Goal: Task Accomplishment & Management: Use online tool/utility

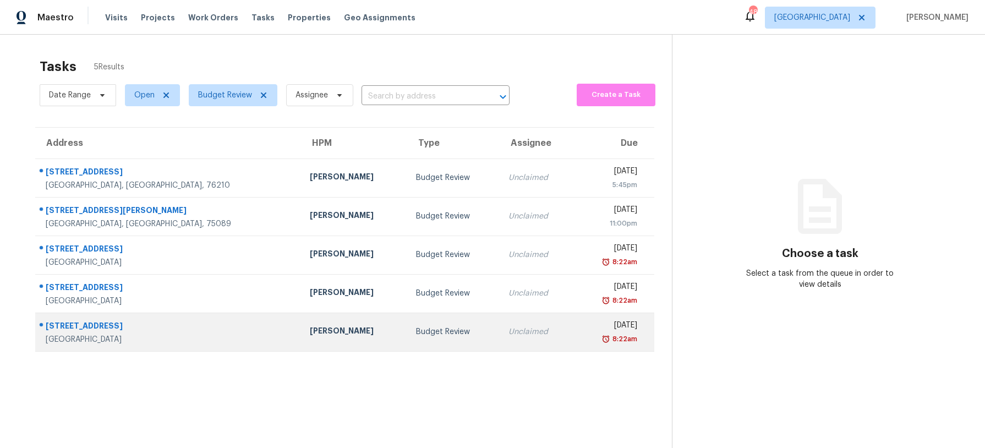
click at [310, 336] on div "[PERSON_NAME]" at bounding box center [354, 332] width 88 height 14
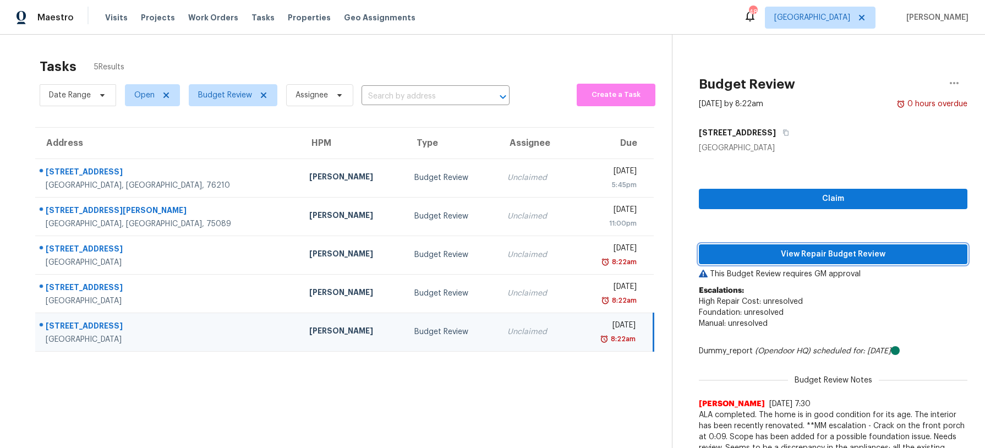
click at [839, 256] on span "View Repair Budget Review" at bounding box center [833, 255] width 251 height 14
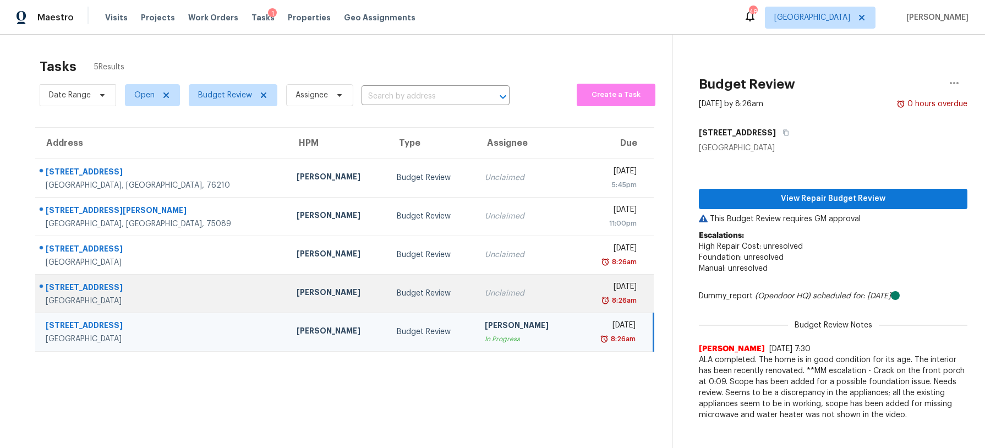
click at [413, 288] on div "Budget Review" at bounding box center [432, 293] width 70 height 11
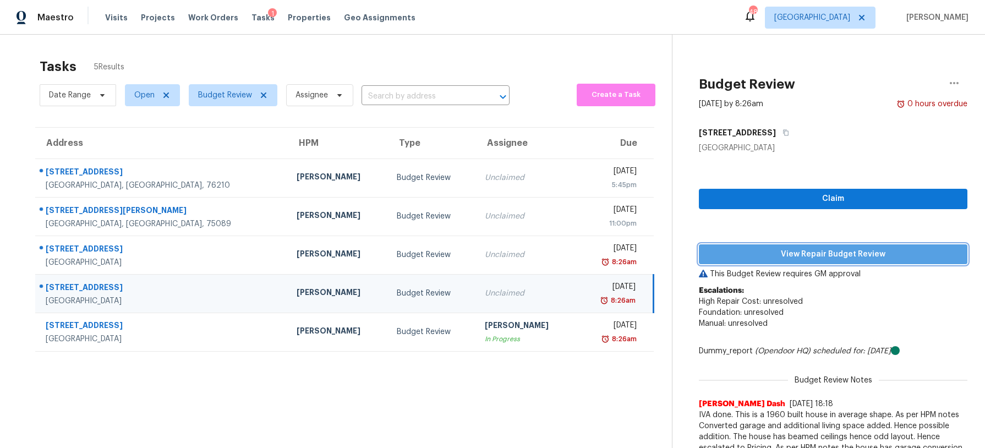
click at [794, 263] on button "View Repair Budget Review" at bounding box center [833, 254] width 269 height 20
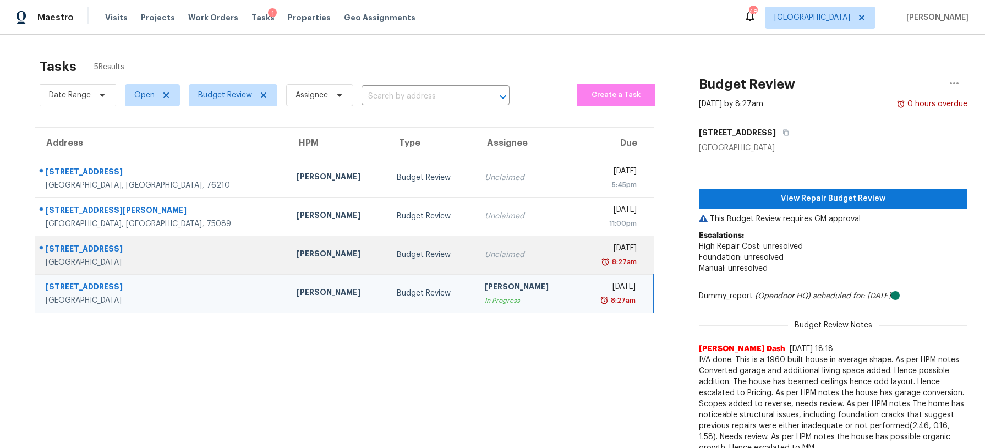
click at [397, 260] on div "Budget Review" at bounding box center [432, 254] width 70 height 11
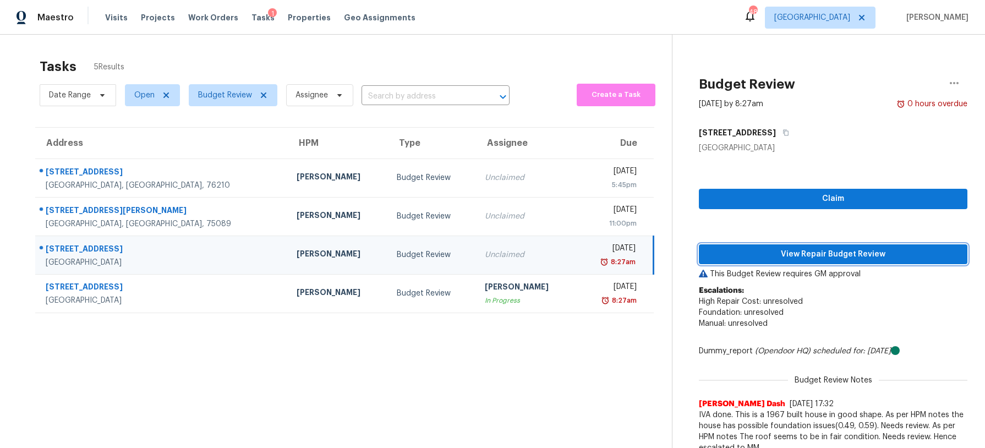
click at [736, 254] on span "View Repair Budget Review" at bounding box center [833, 255] width 251 height 14
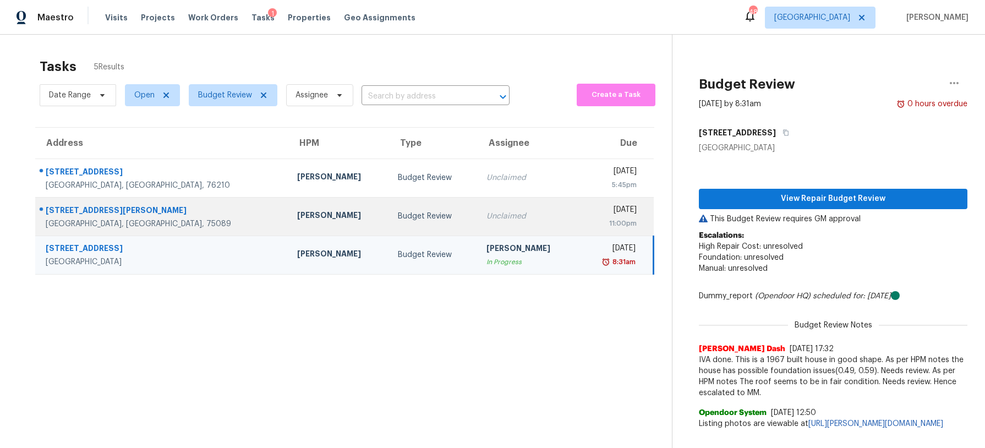
click at [400, 212] on div "Budget Review" at bounding box center [433, 216] width 71 height 11
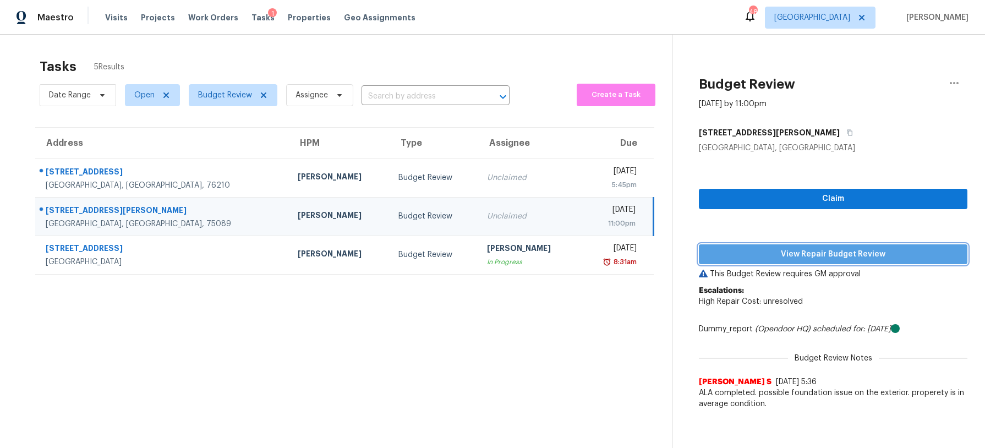
click at [753, 249] on span "View Repair Budget Review" at bounding box center [833, 255] width 251 height 14
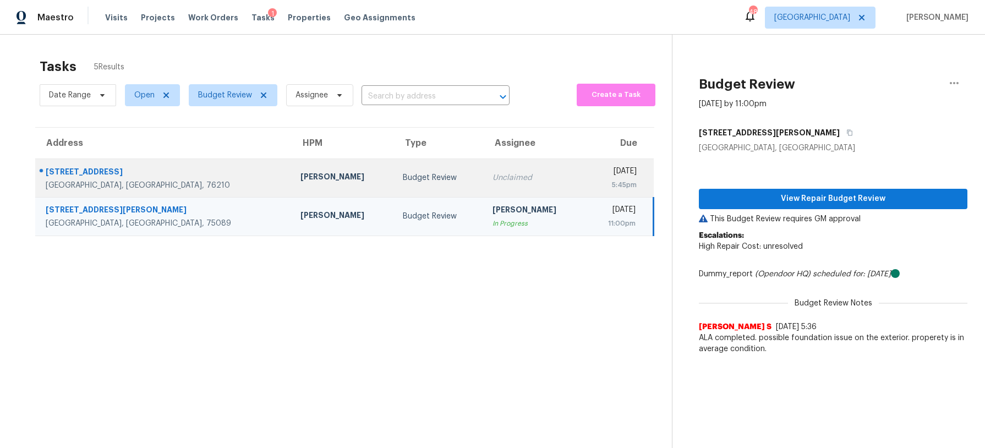
click at [403, 178] on div "Budget Review" at bounding box center [439, 177] width 72 height 11
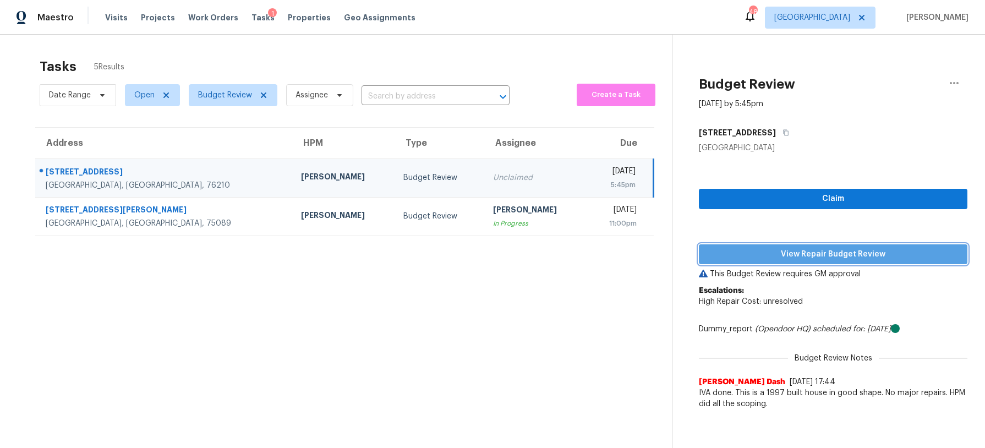
click at [764, 258] on span "View Repair Budget Review" at bounding box center [833, 255] width 251 height 14
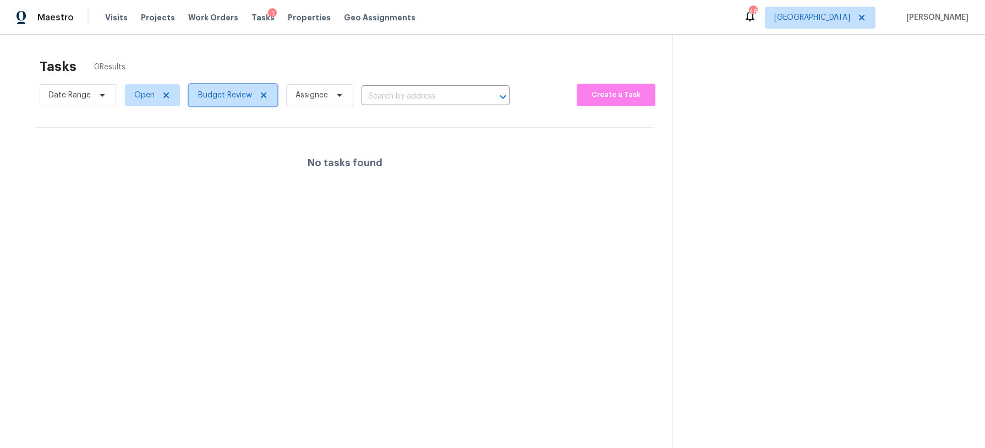
click at [228, 96] on span "Budget Review" at bounding box center [225, 95] width 54 height 11
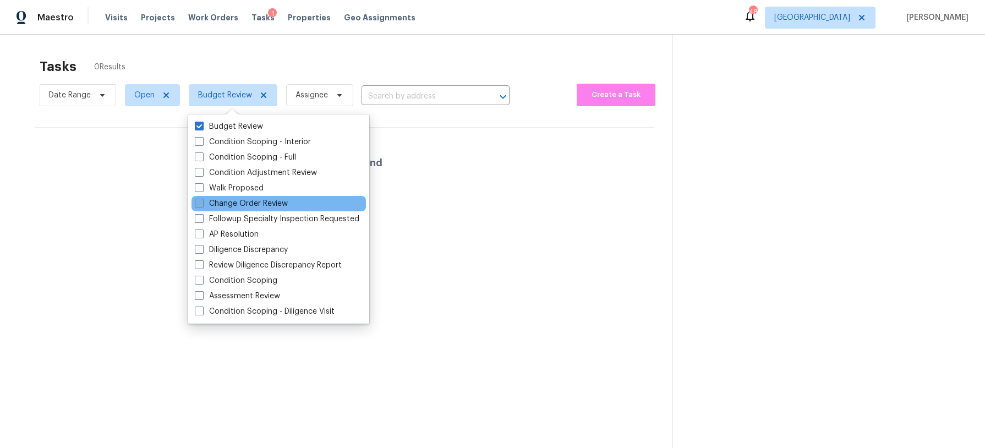
click at [221, 204] on label "Change Order Review" at bounding box center [241, 203] width 93 height 11
click at [202, 204] on input "Change Order Review" at bounding box center [198, 201] width 7 height 7
checkbox input "true"
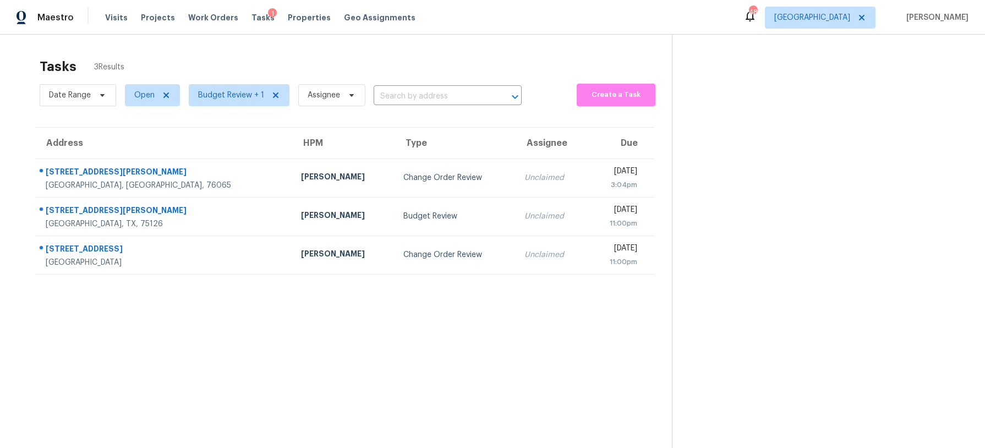
click at [151, 118] on section "Tasks 3 Results Date Range Open Budget Review + 1 Assignee ​ Create a Task Addr…" at bounding box center [345, 267] width 654 height 430
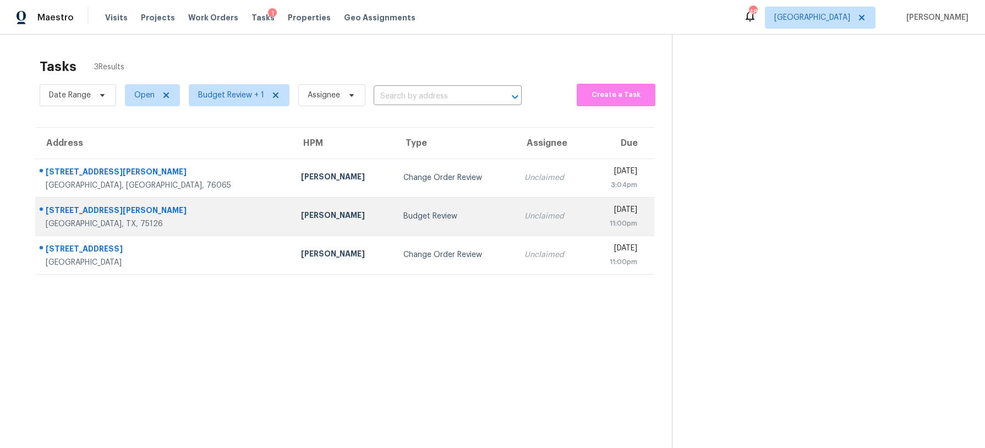
click at [292, 223] on td "[PERSON_NAME]" at bounding box center [343, 216] width 102 height 39
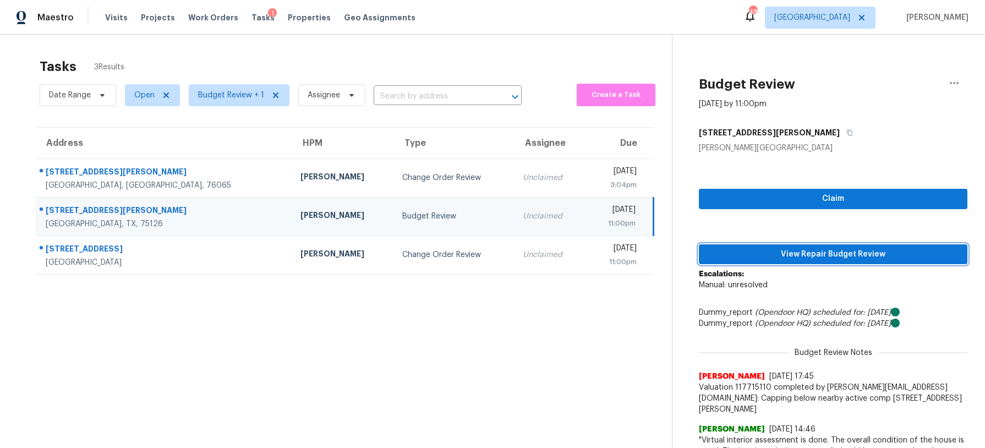
click at [769, 252] on span "View Repair Budget Review" at bounding box center [833, 255] width 251 height 14
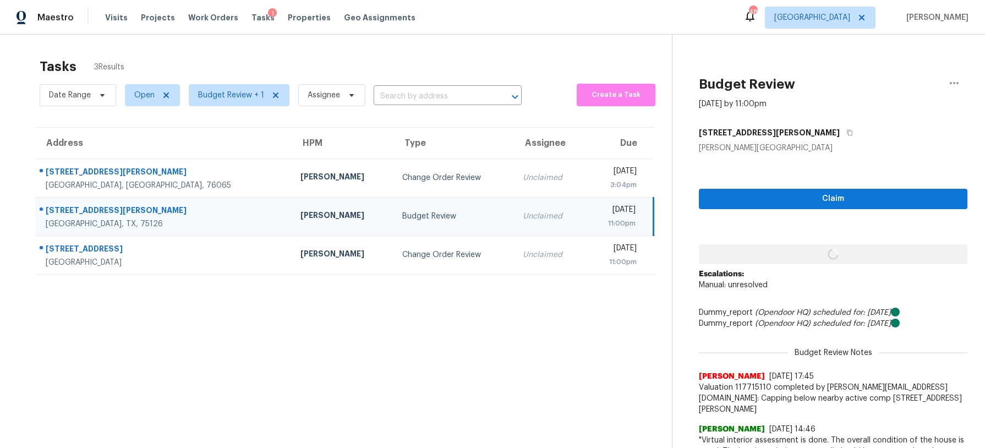
scroll to position [1, 0]
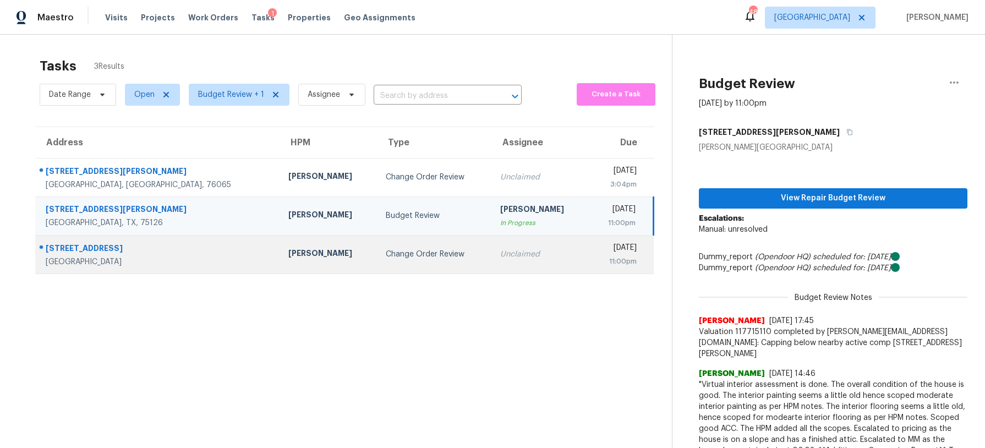
click at [386, 249] on div "Change Order Review" at bounding box center [434, 254] width 97 height 11
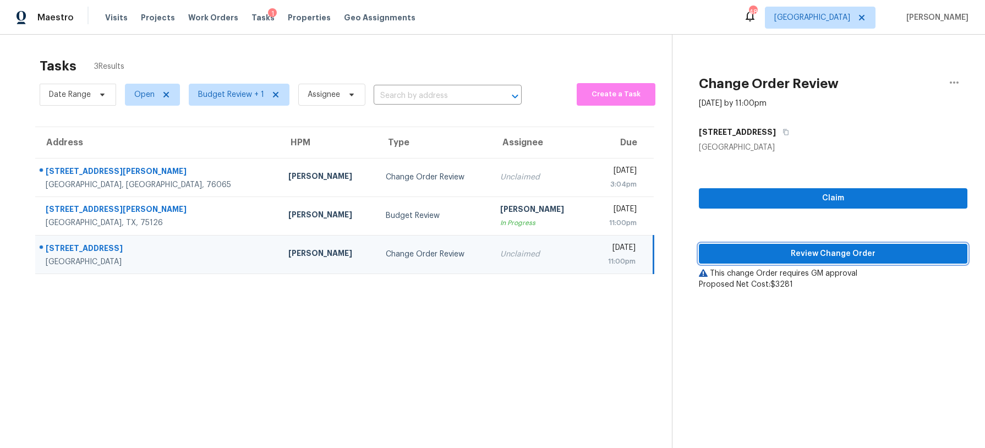
click at [738, 251] on span "Review Change Order" at bounding box center [833, 254] width 251 height 14
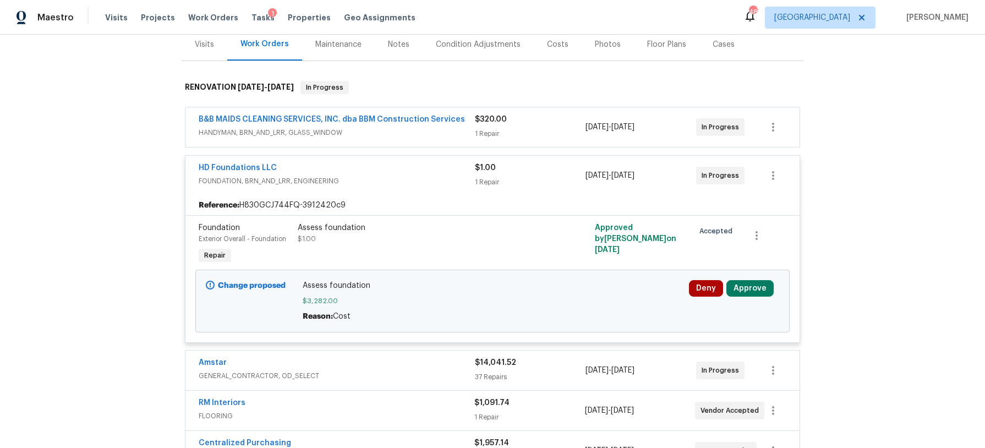
scroll to position [144, 0]
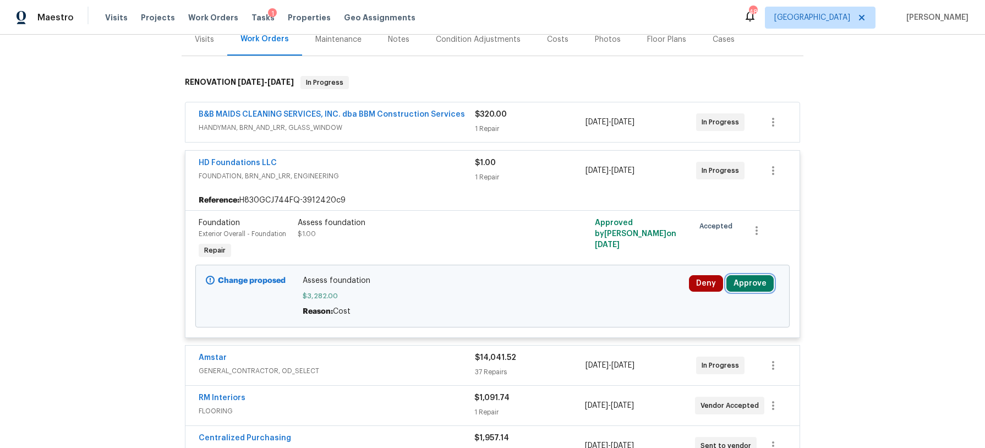
click at [751, 285] on button "Approve" at bounding box center [750, 283] width 47 height 17
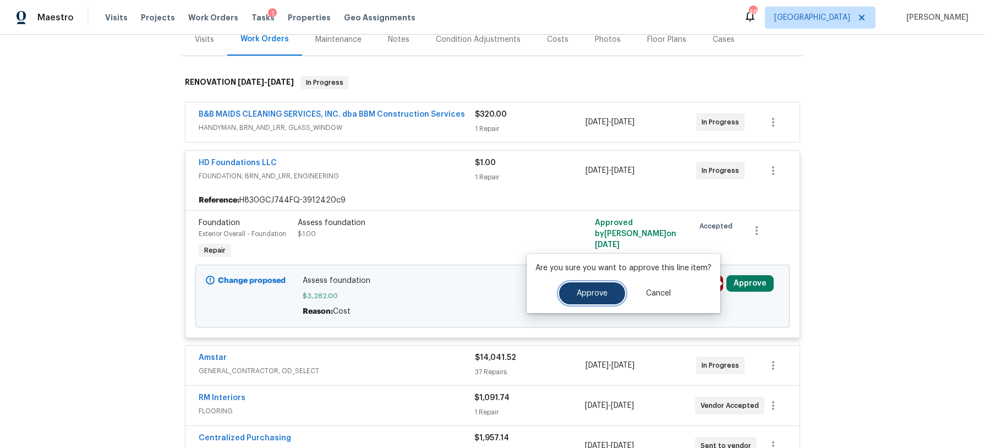
click at [610, 285] on button "Approve" at bounding box center [592, 293] width 66 height 22
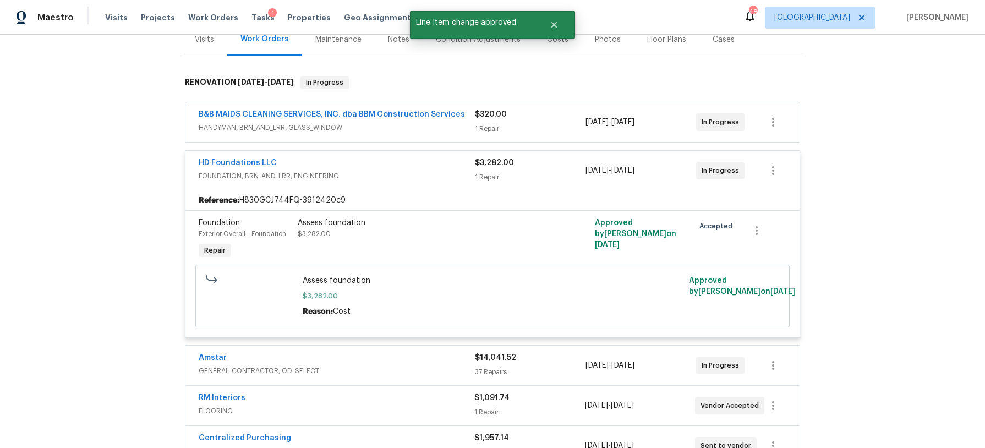
scroll to position [0, 0]
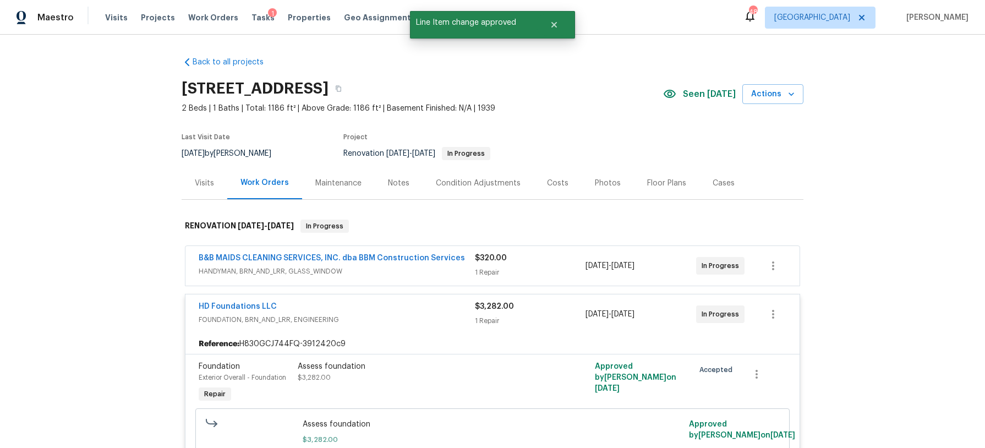
click at [556, 182] on div "Costs" at bounding box center [557, 183] width 21 height 11
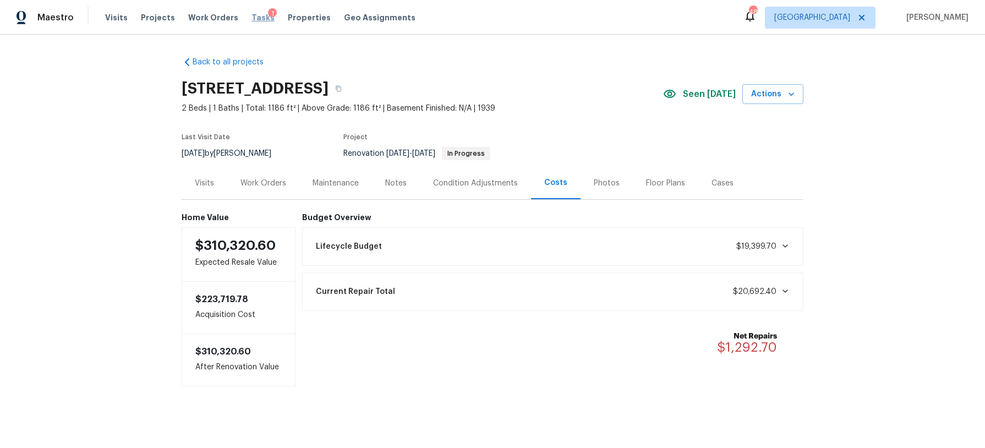
click at [253, 14] on span "Tasks" at bounding box center [263, 18] width 23 height 8
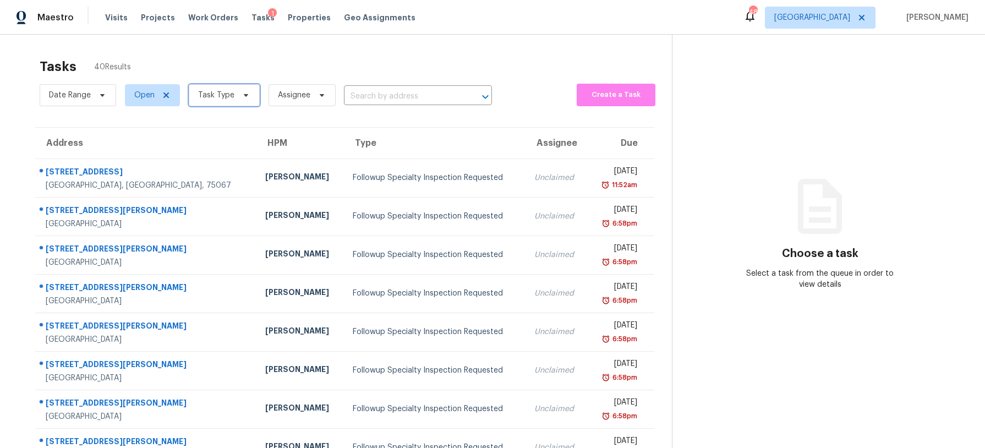
click at [212, 94] on span "Task Type" at bounding box center [216, 95] width 36 height 11
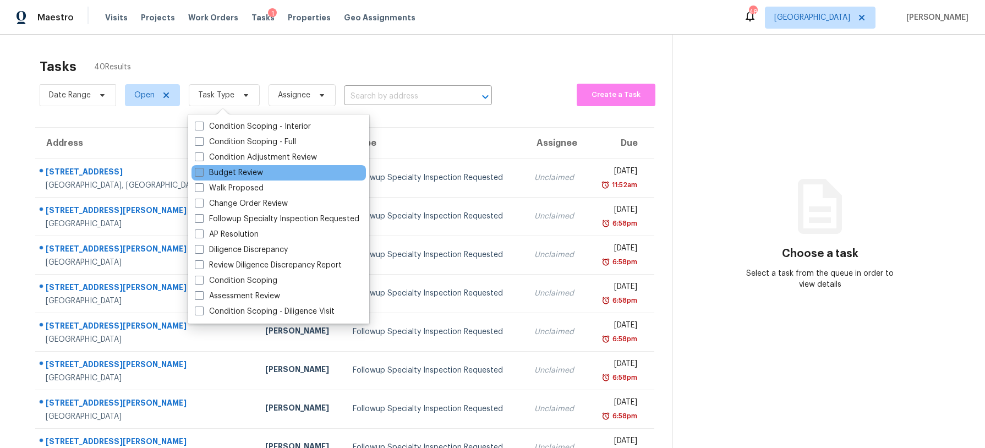
click at [232, 170] on label "Budget Review" at bounding box center [229, 172] width 68 height 11
click at [202, 170] on input "Budget Review" at bounding box center [198, 170] width 7 height 7
checkbox input "true"
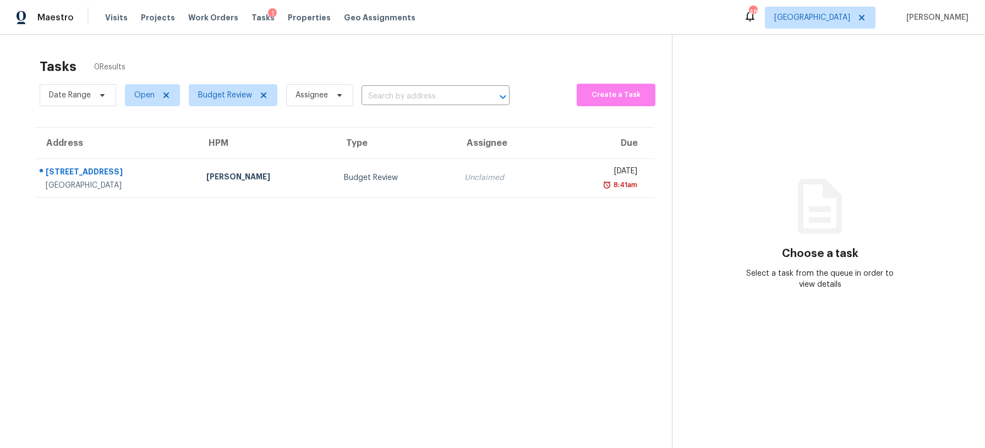
click at [241, 58] on div "Tasks 0 Results" at bounding box center [356, 66] width 632 height 29
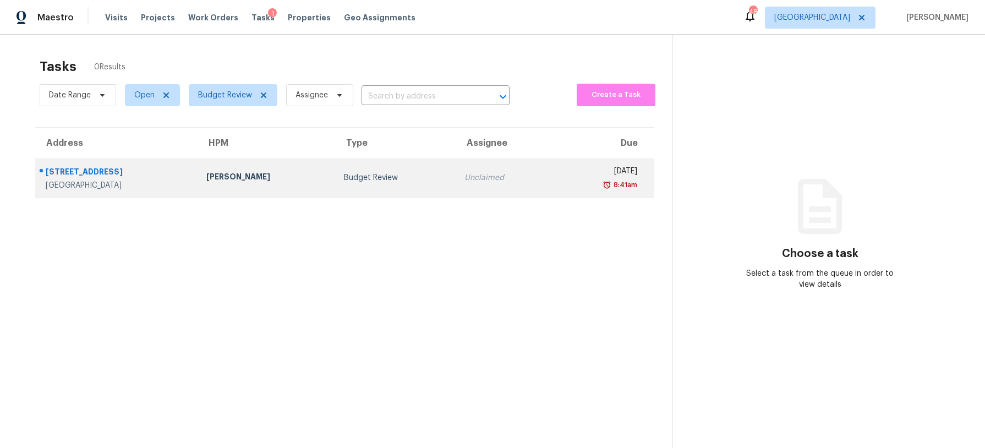
click at [292, 185] on td "[PERSON_NAME]" at bounding box center [267, 178] width 138 height 39
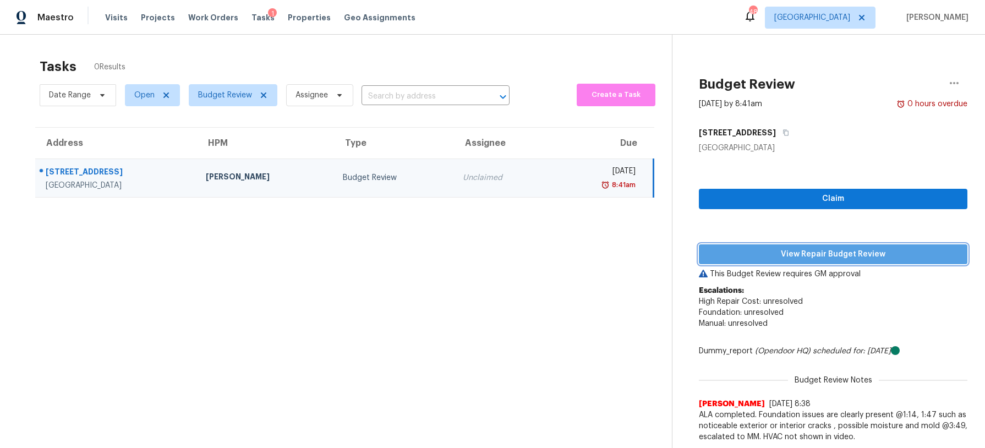
click at [855, 250] on span "View Repair Budget Review" at bounding box center [833, 255] width 251 height 14
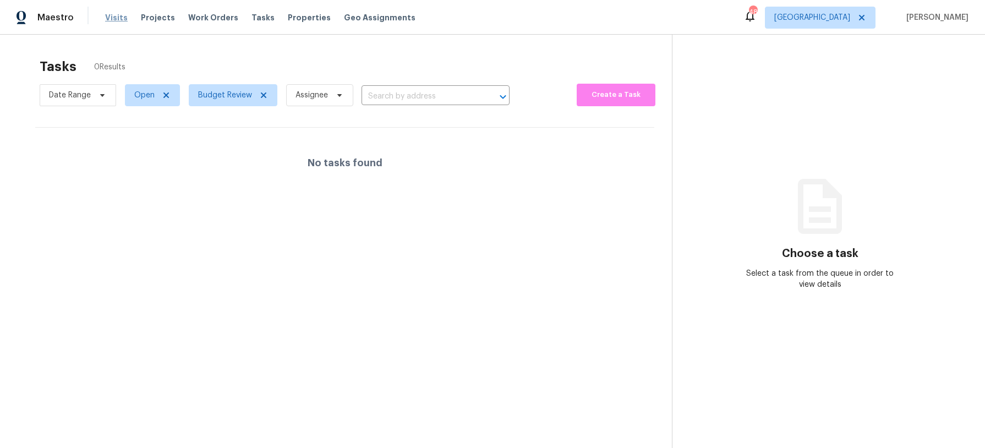
click at [111, 21] on span "Visits" at bounding box center [116, 17] width 23 height 11
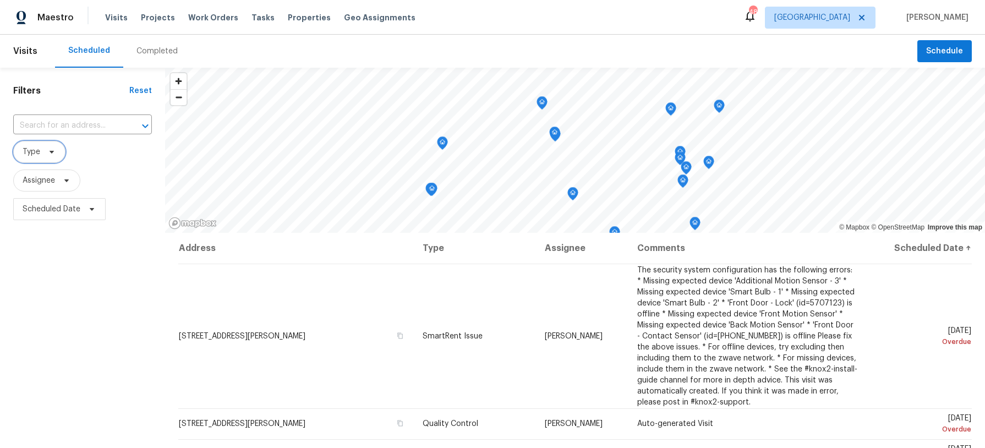
click at [56, 154] on span "Type" at bounding box center [39, 152] width 52 height 22
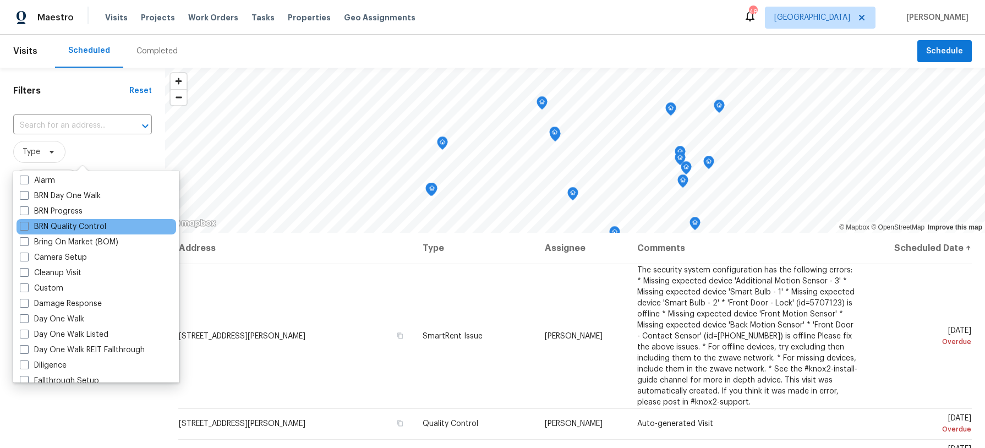
scroll to position [68, 0]
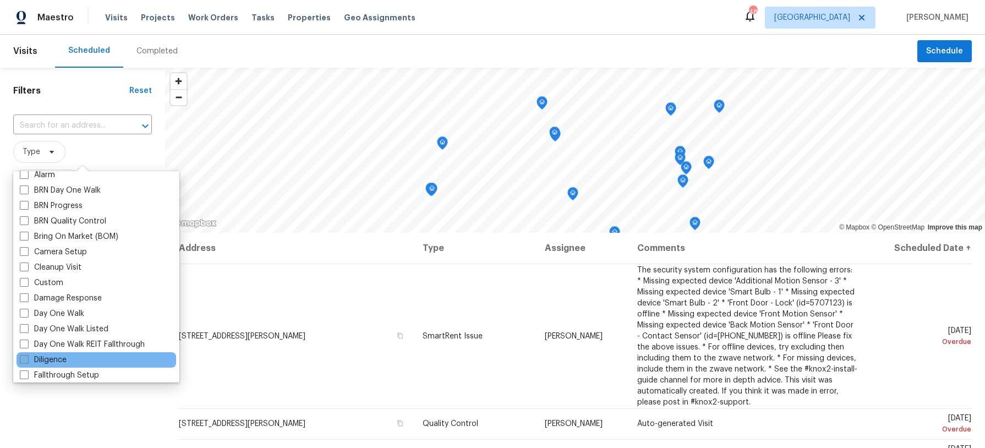
click at [58, 356] on label "Diligence" at bounding box center [43, 359] width 47 height 11
click at [27, 356] on input "Diligence" at bounding box center [23, 357] width 7 height 7
checkbox input "true"
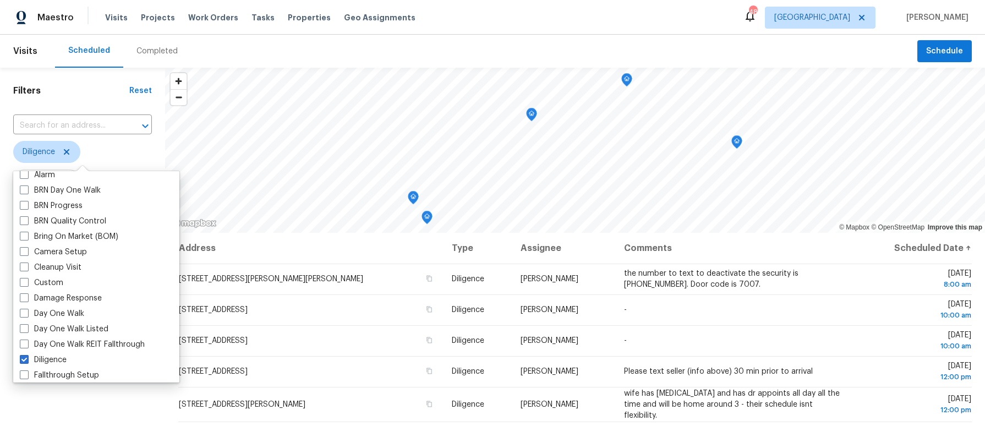
click at [65, 403] on div "Filters Reset ​ Diligence Assignee Scheduled Date" at bounding box center [82, 329] width 165 height 523
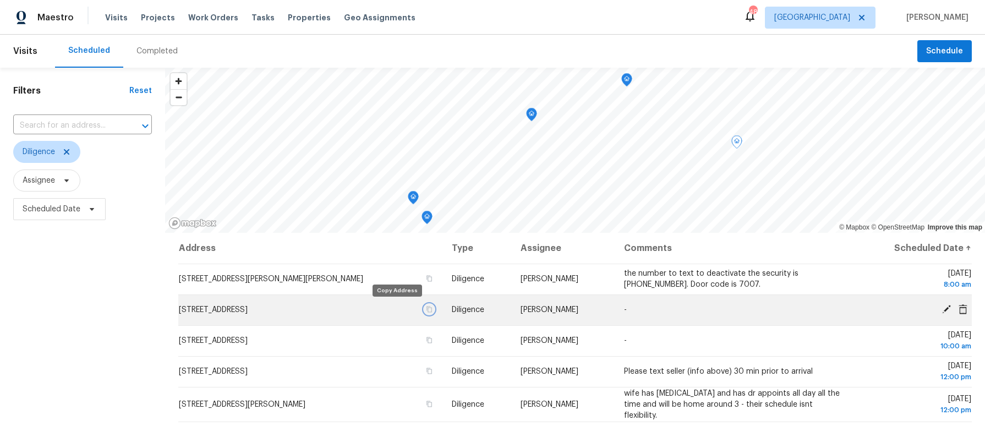
click at [426, 310] on icon "button" at bounding box center [429, 309] width 7 height 7
click at [945, 307] on icon at bounding box center [947, 309] width 10 height 10
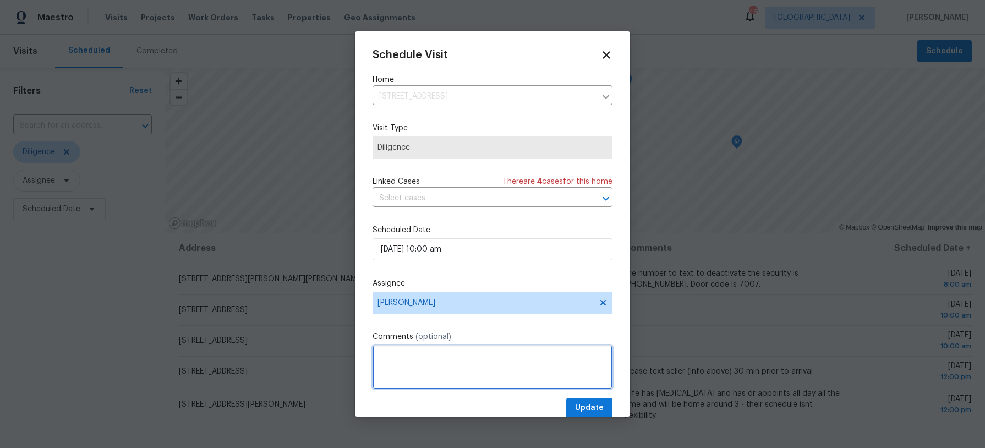
click at [420, 354] on textarea at bounding box center [493, 367] width 240 height 44
paste textarea "Sheryl Sears"
paste textarea "4694798871"
type textarea "Sheryl Sears- 4694798871"
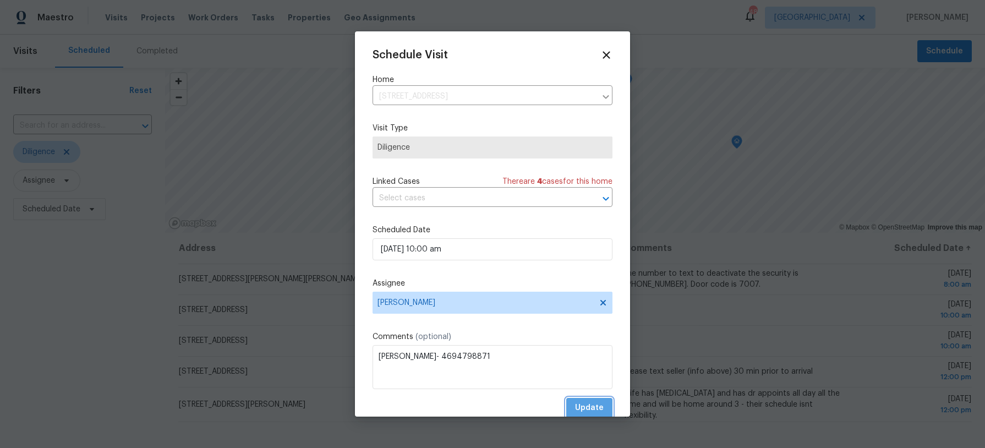
click at [590, 408] on span "Update" at bounding box center [589, 408] width 29 height 14
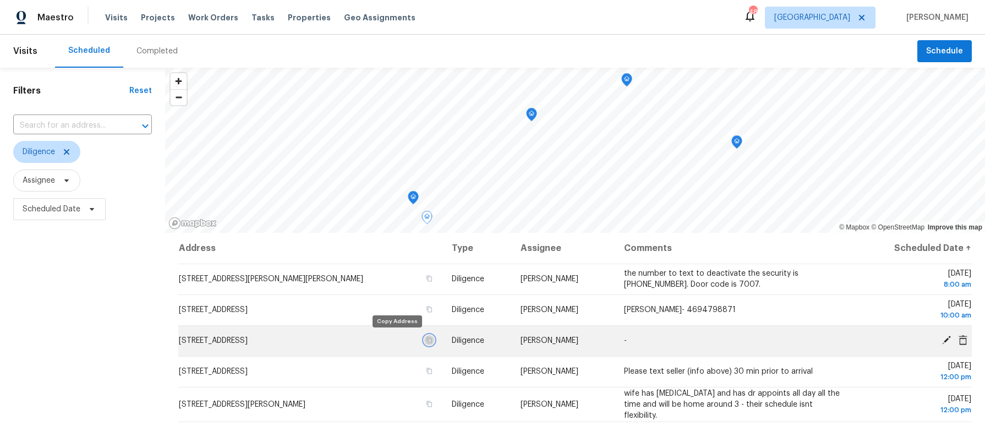
click at [427, 338] on icon "button" at bounding box center [430, 340] width 6 height 6
click at [948, 341] on icon at bounding box center [946, 340] width 9 height 9
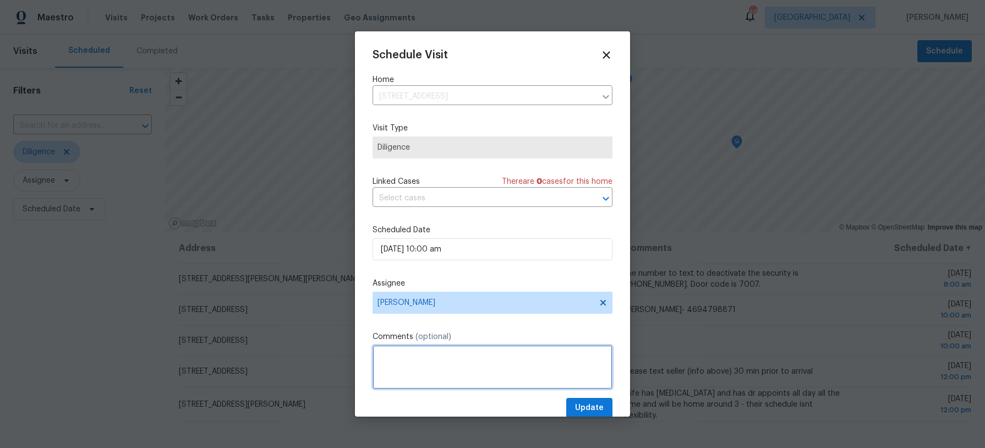
click at [397, 351] on textarea at bounding box center [493, 367] width 240 height 44
paste textarea "jason"
paste textarea "817.443.8968"
type textarea "jason- 817.443.8968"
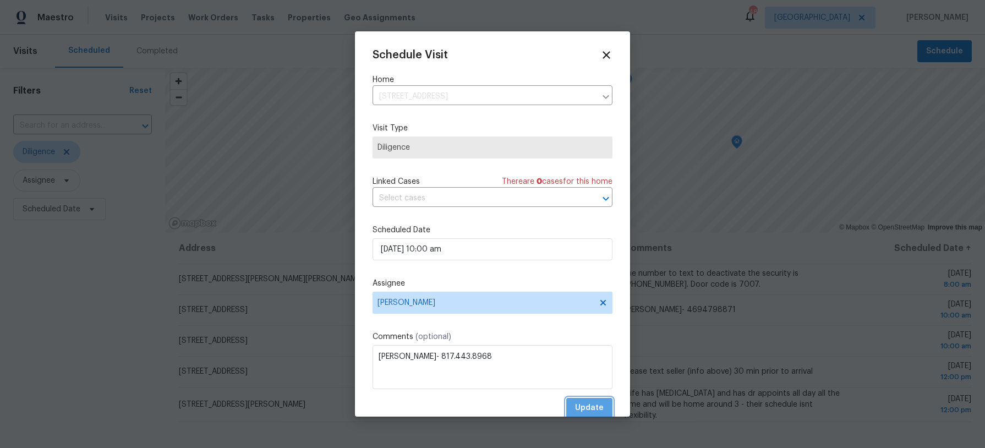
click at [587, 405] on span "Update" at bounding box center [589, 408] width 29 height 14
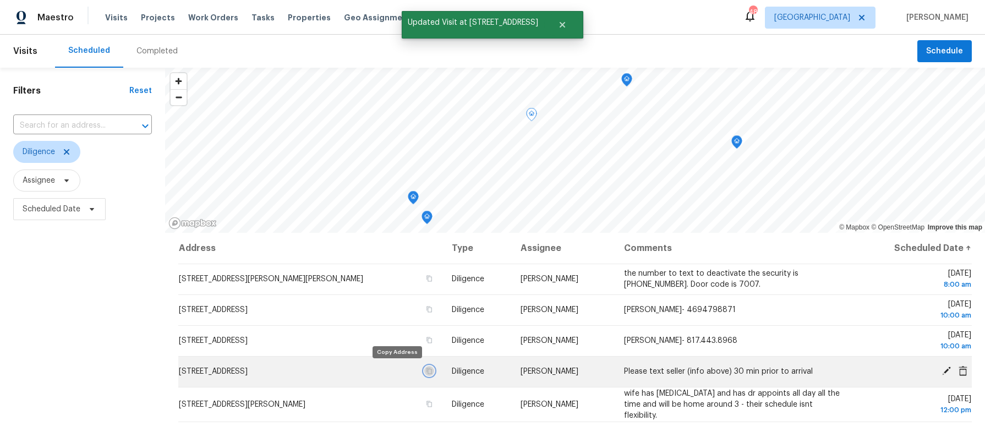
click at [427, 369] on icon "button" at bounding box center [430, 371] width 6 height 6
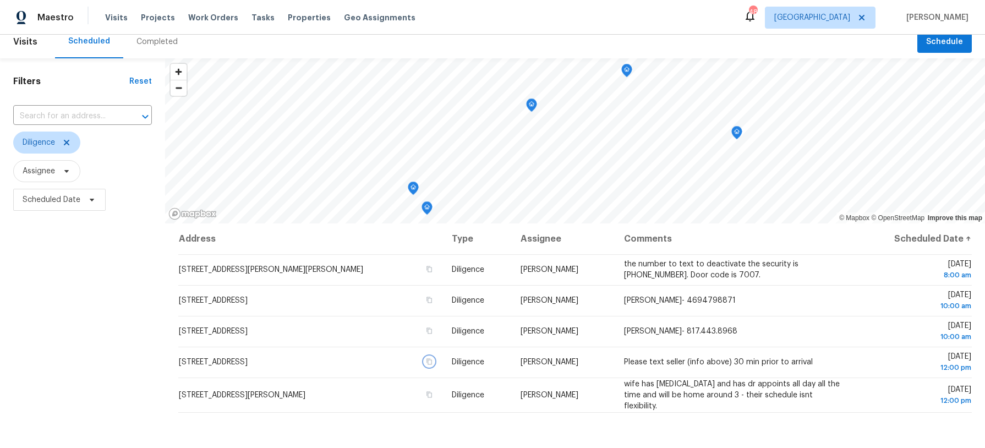
scroll to position [8, 0]
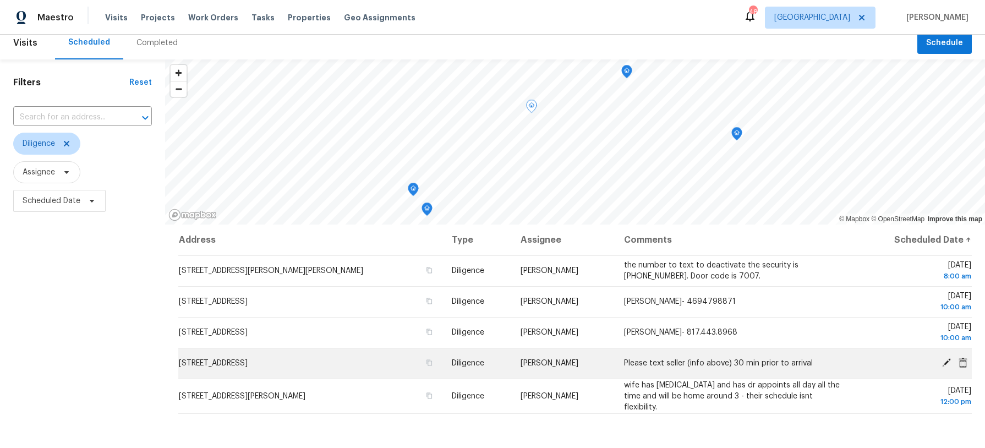
click at [947, 362] on icon at bounding box center [946, 362] width 9 height 9
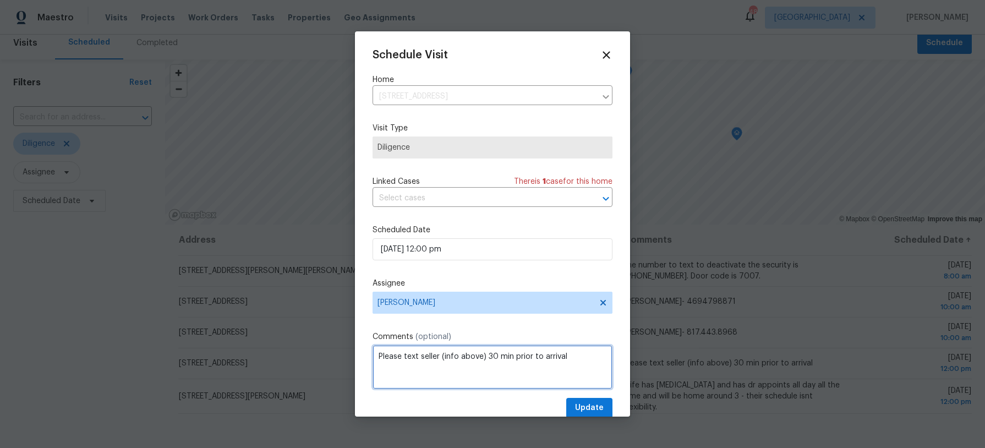
click at [585, 358] on textarea "Please text seller (info above) 30 min prior to arrival" at bounding box center [493, 367] width 240 height 44
paste textarea "Richard Oglesby"
paste textarea "(972) 358-0028"
type textarea "Please text seller (info above) 30 min prior to arrival Richard Oglesby- (972) …"
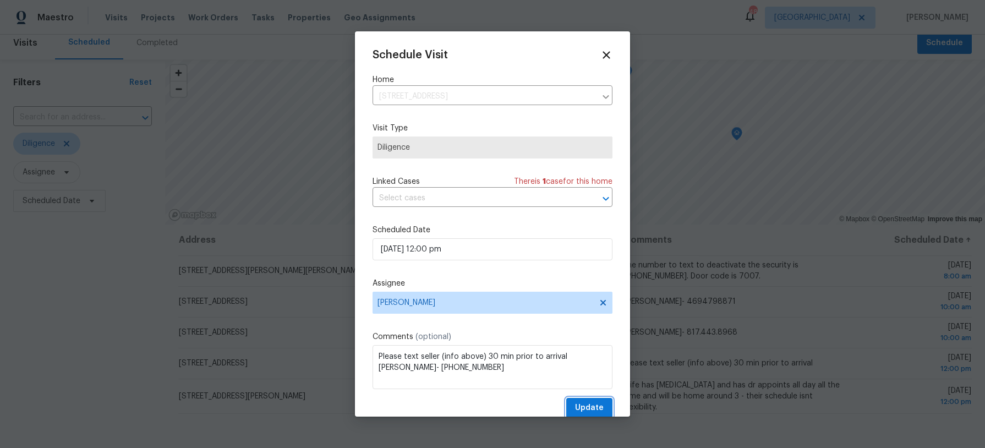
click at [579, 403] on span "Update" at bounding box center [589, 408] width 29 height 14
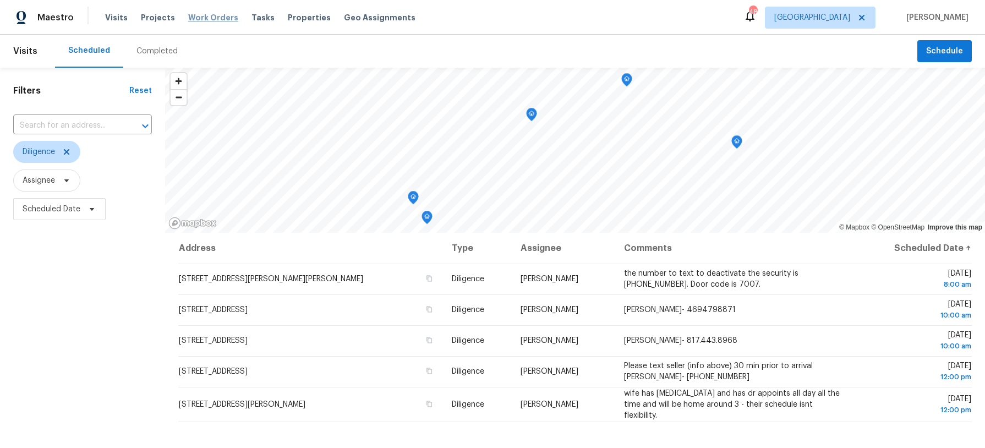
click at [215, 20] on span "Work Orders" at bounding box center [213, 17] width 50 height 11
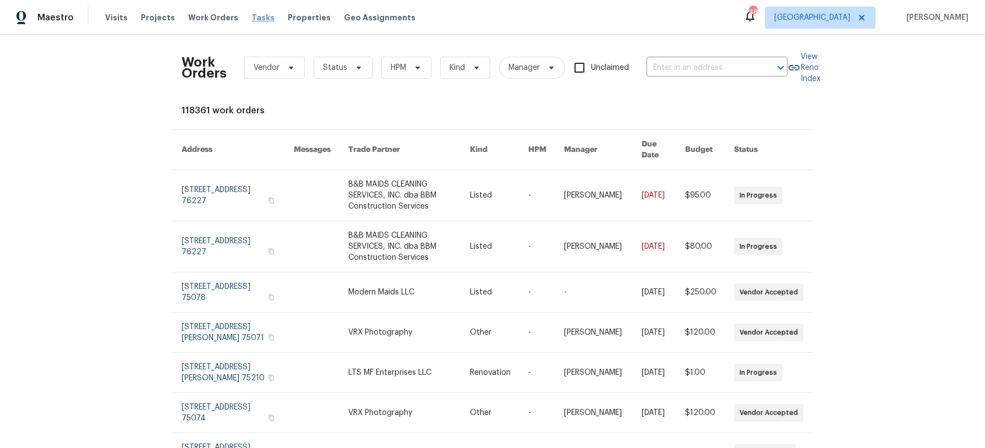
click at [252, 19] on span "Tasks" at bounding box center [263, 18] width 23 height 8
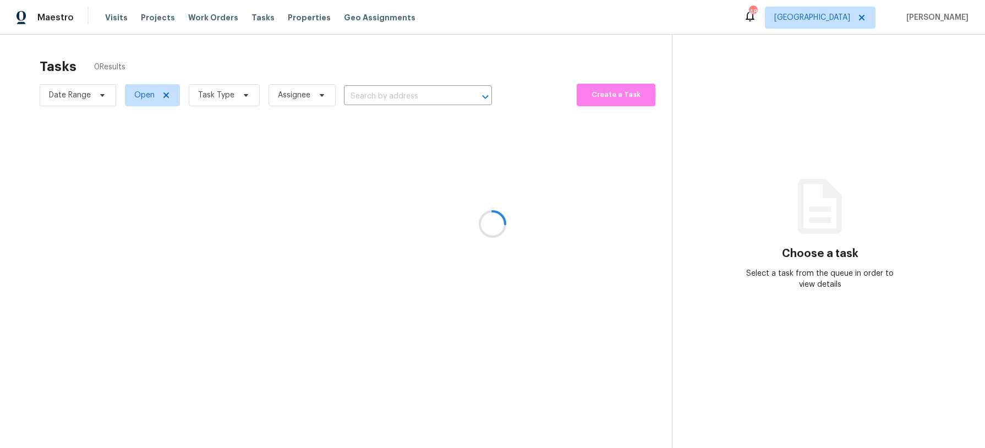
click at [245, 98] on div at bounding box center [492, 224] width 985 height 448
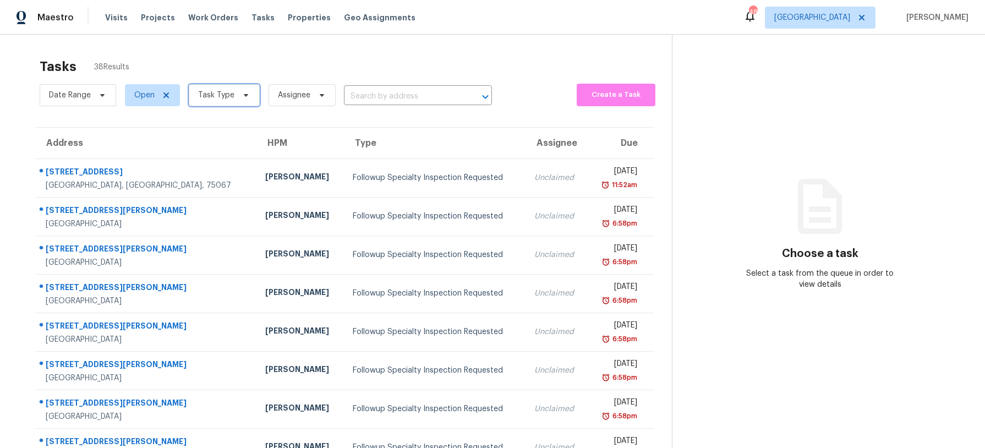
click at [245, 98] on icon at bounding box center [246, 95] width 9 height 9
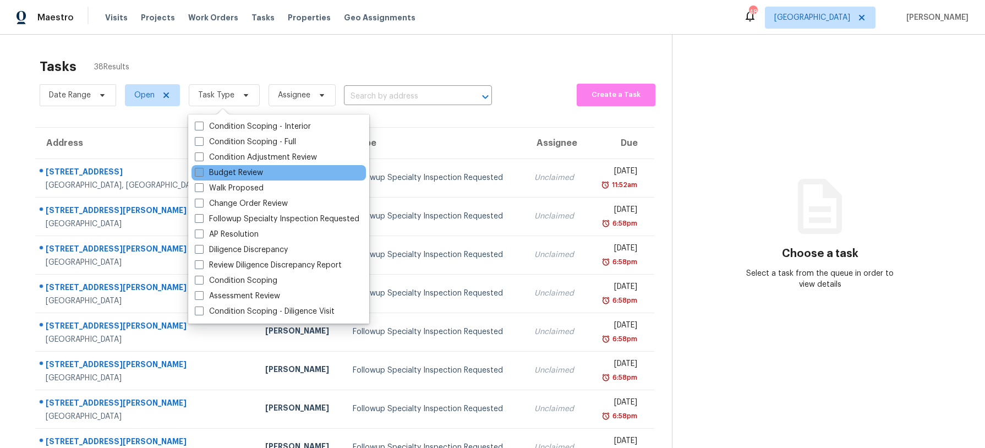
click at [227, 175] on label "Budget Review" at bounding box center [229, 172] width 68 height 11
click at [202, 174] on input "Budget Review" at bounding box center [198, 170] width 7 height 7
checkbox input "true"
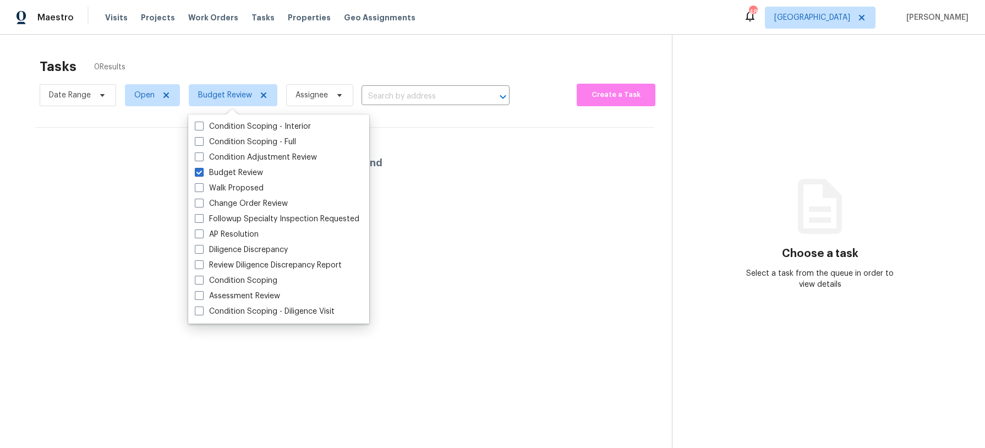
click at [257, 65] on div "Tasks 0 Results" at bounding box center [356, 66] width 632 height 29
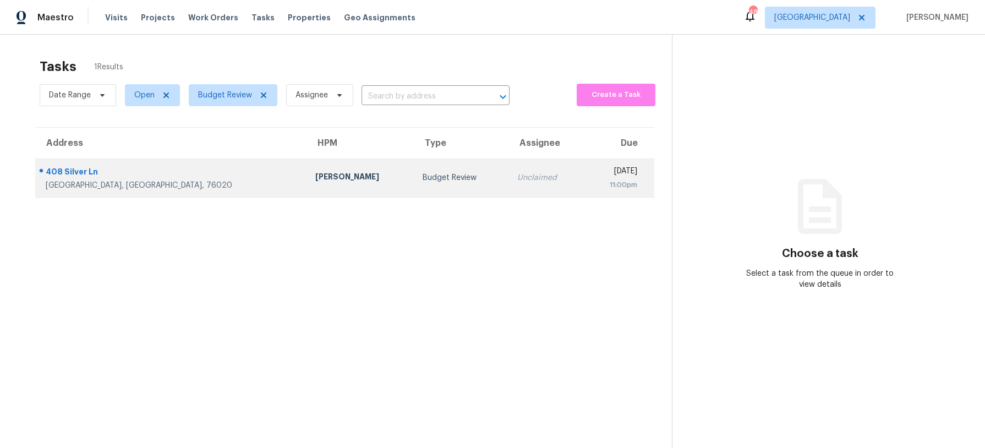
click at [307, 168] on td "[PERSON_NAME]" at bounding box center [360, 178] width 107 height 39
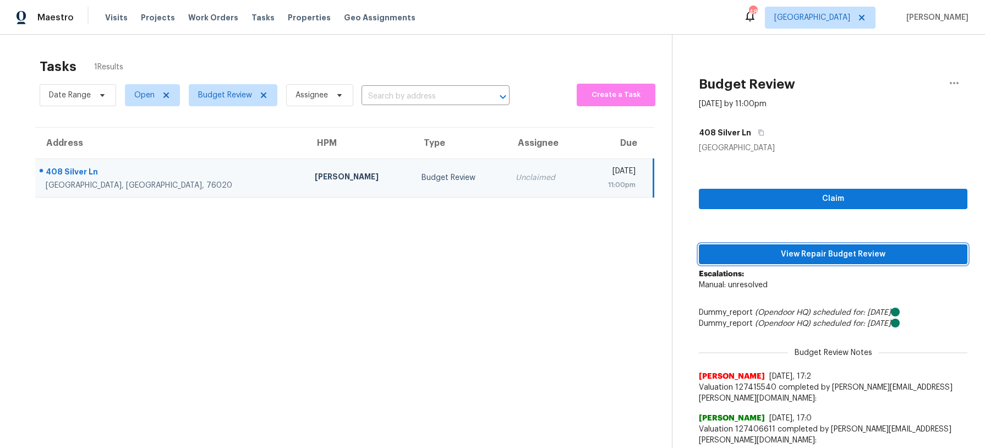
click at [756, 255] on span "View Repair Budget Review" at bounding box center [833, 255] width 251 height 14
